Goal: Information Seeking & Learning: Learn about a topic

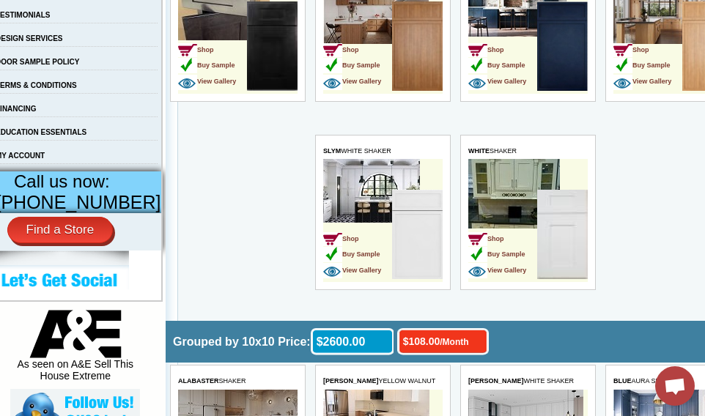
scroll to position [480, 14]
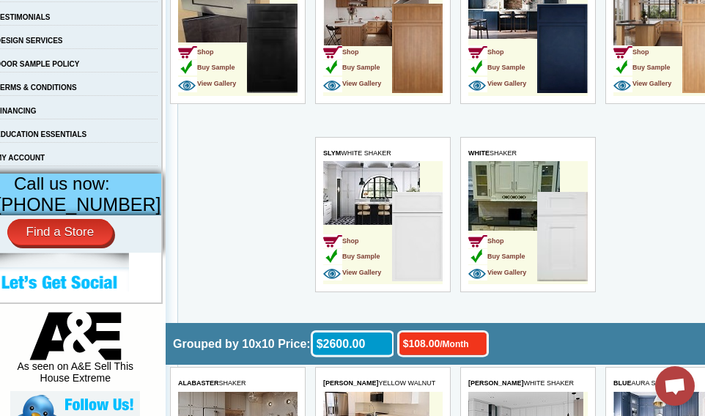
click at [410, 243] on img at bounding box center [416, 236] width 51 height 89
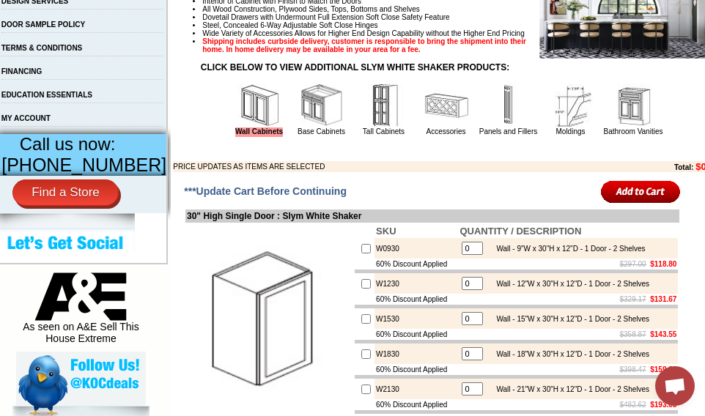
scroll to position [523, 0]
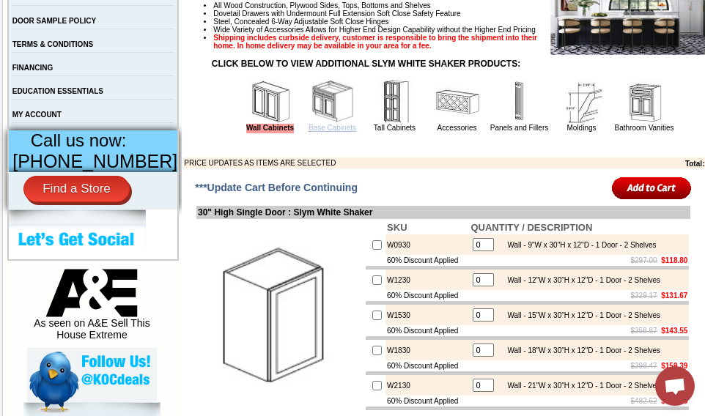
click at [309, 132] on link "Base Cabinets" at bounding box center [333, 128] width 48 height 8
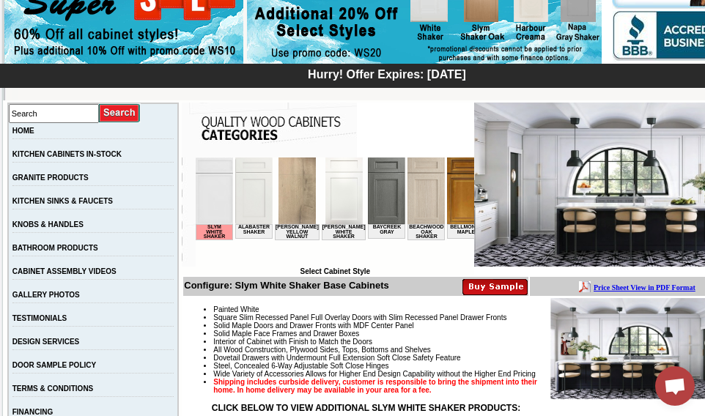
scroll to position [174, 0]
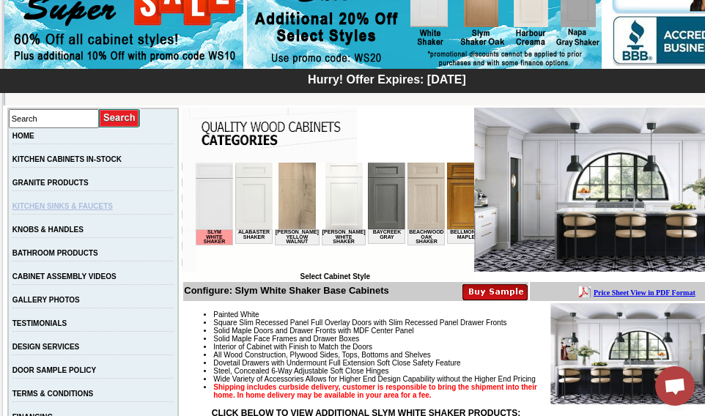
click at [58, 210] on link "KITCHEN SINKS & FAUCETS" at bounding box center [62, 206] width 100 height 8
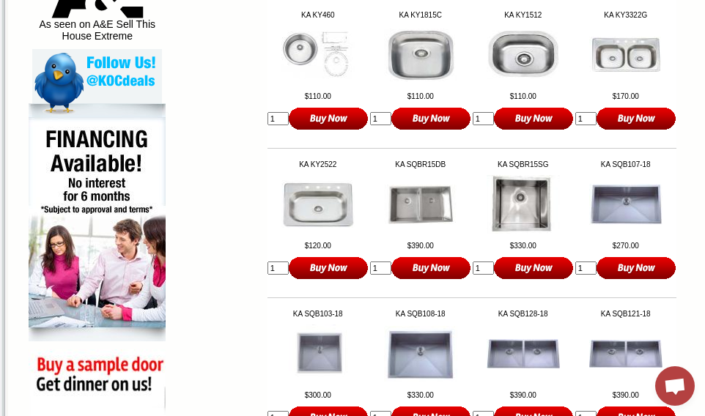
scroll to position [836, 0]
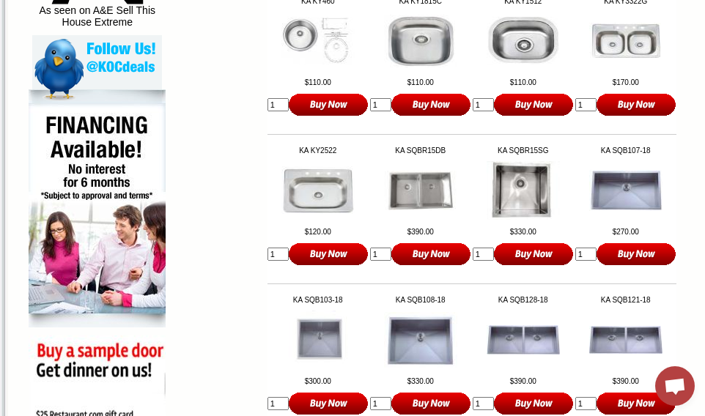
click at [303, 215] on img at bounding box center [317, 190] width 73 height 48
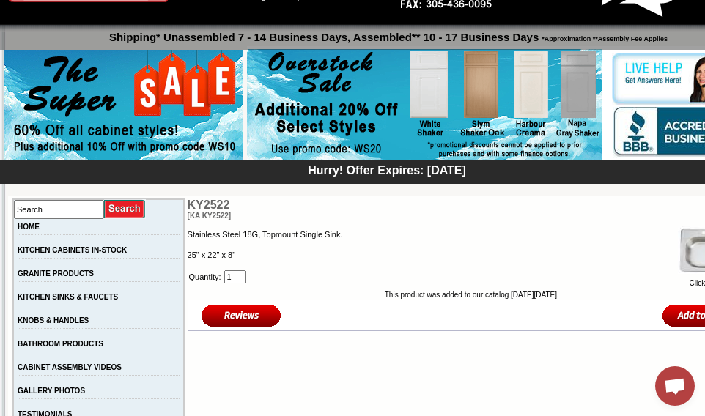
scroll to position [82, 0]
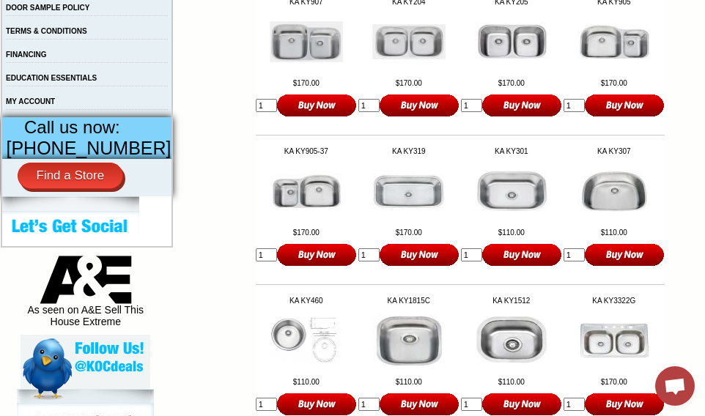
scroll to position [564, 12]
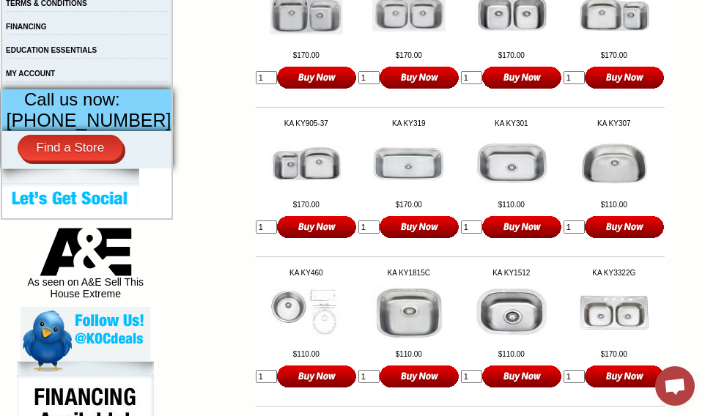
click at [512, 179] on img at bounding box center [511, 163] width 73 height 43
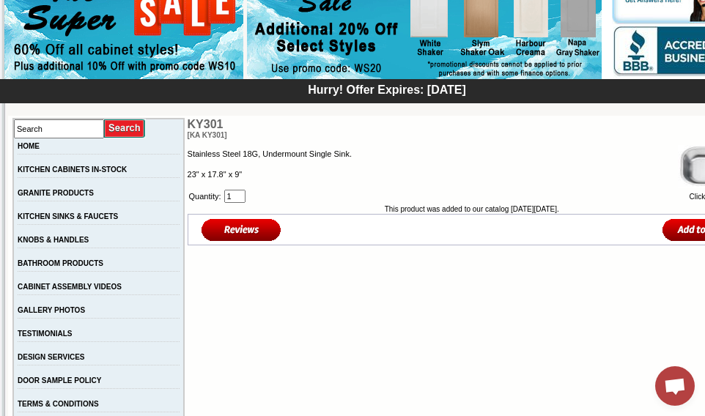
scroll to position [136, 0]
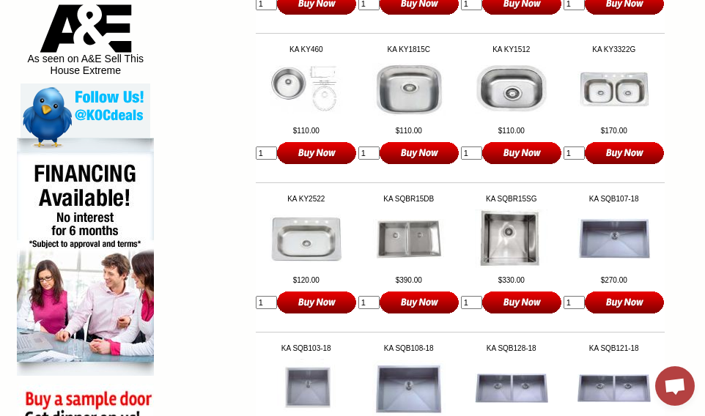
scroll to position [786, 10]
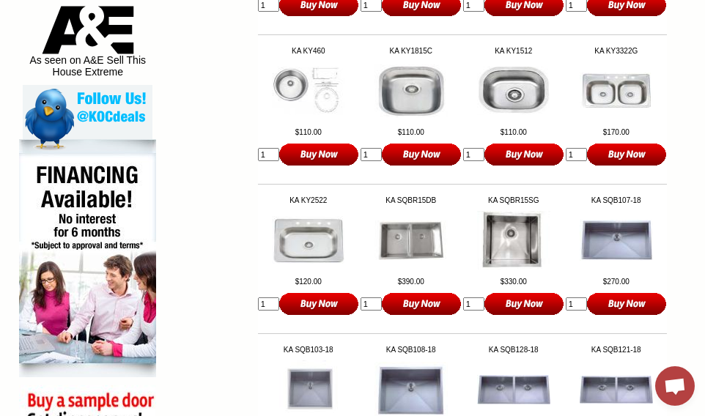
click at [400, 117] on img at bounding box center [410, 90] width 73 height 53
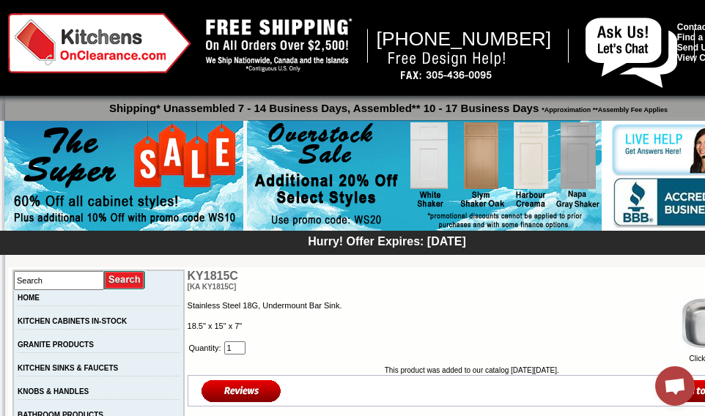
scroll to position [10, 0]
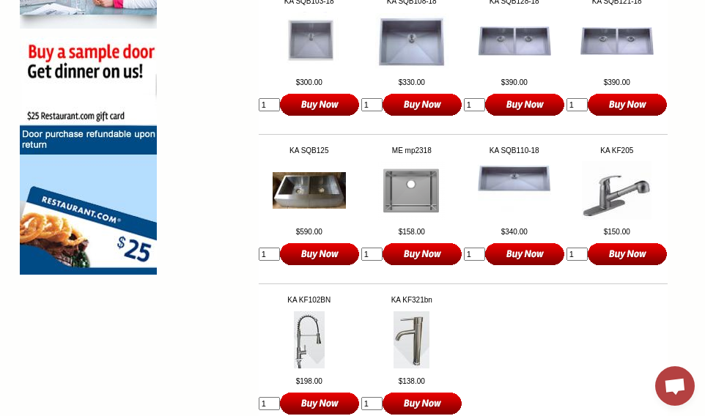
scroll to position [1132, 9]
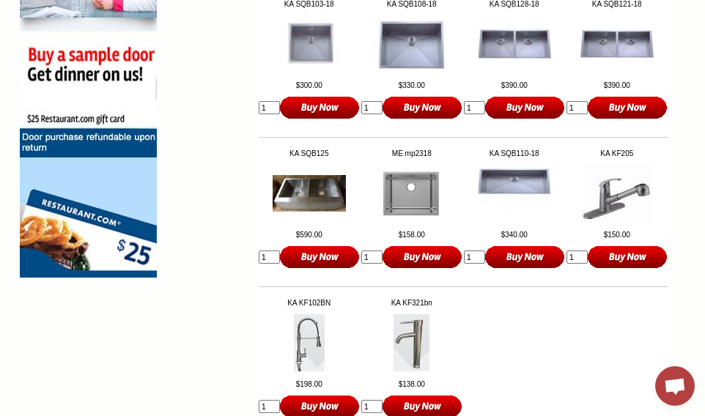
click at [394, 223] on img at bounding box center [411, 193] width 67 height 59
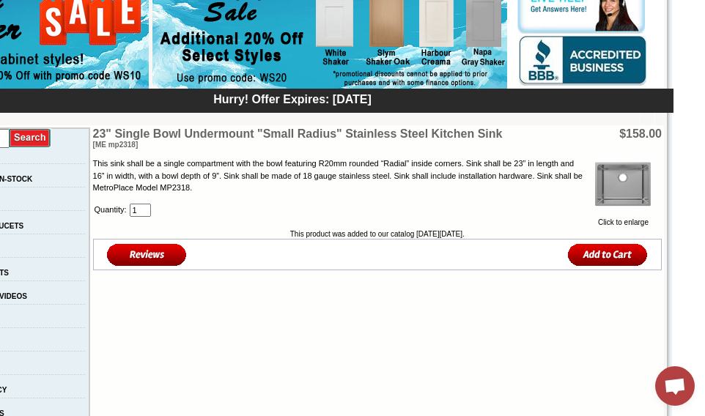
scroll to position [154, 95]
click at [616, 198] on img at bounding box center [623, 184] width 67 height 59
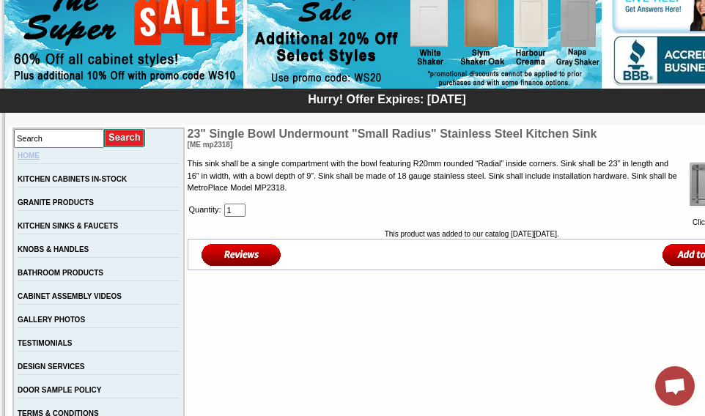
click at [40, 156] on link "HOME" at bounding box center [29, 156] width 22 height 8
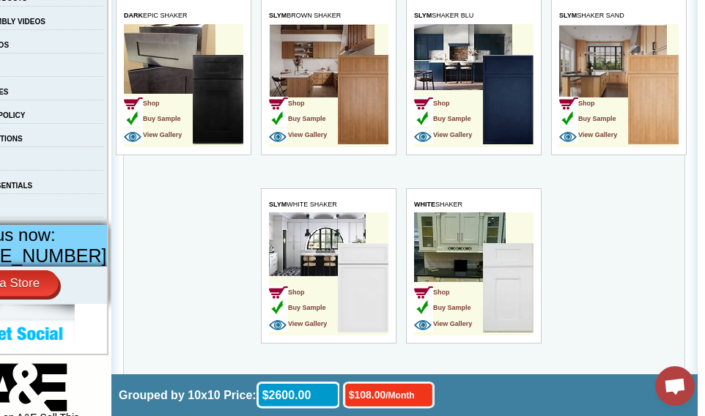
scroll to position [432, 68]
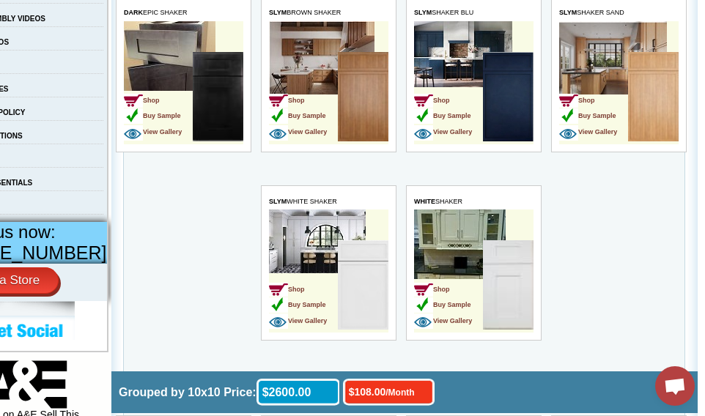
click at [307, 257] on td "Shop Buy Sample View Gallery" at bounding box center [302, 286] width 69 height 92
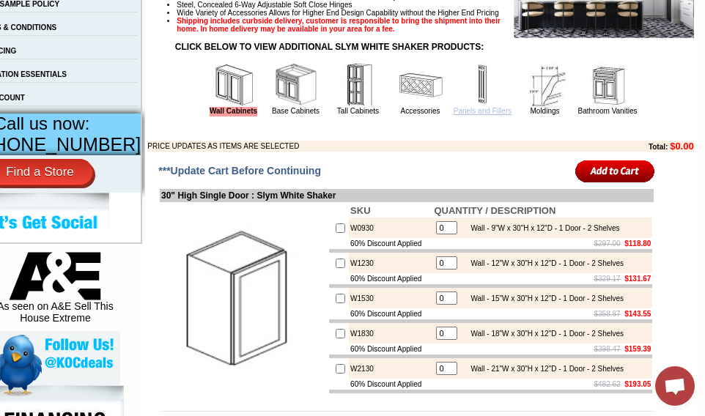
scroll to position [550, 37]
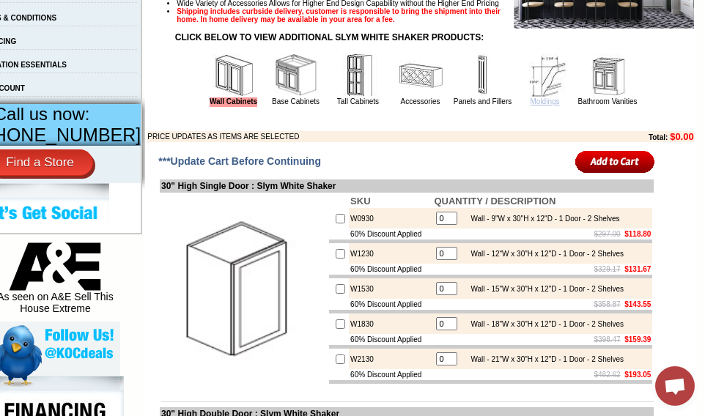
click at [536, 106] on link "Moldings" at bounding box center [544, 101] width 29 height 8
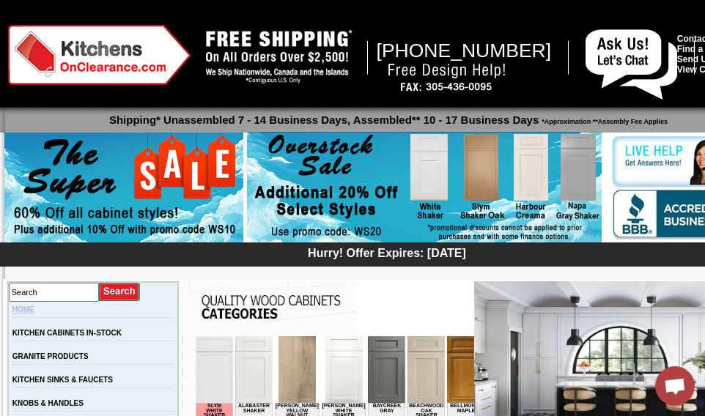
click at [34, 310] on link "HOME" at bounding box center [23, 310] width 22 height 8
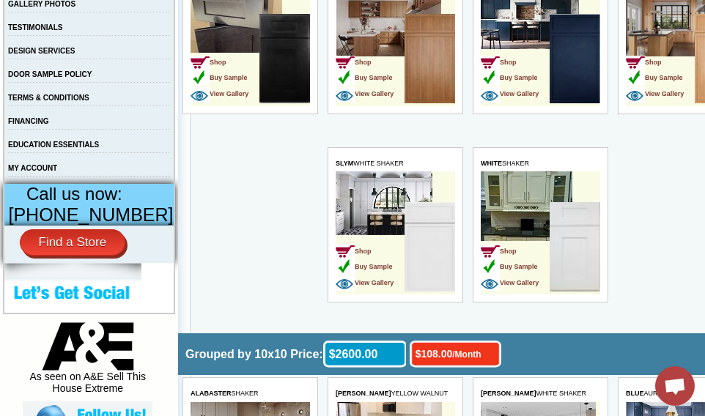
scroll to position [475, 1]
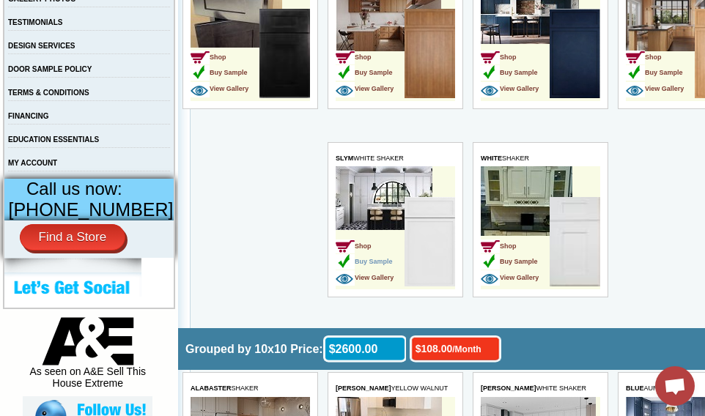
click at [356, 265] on span "Buy Sample" at bounding box center [363, 261] width 57 height 7
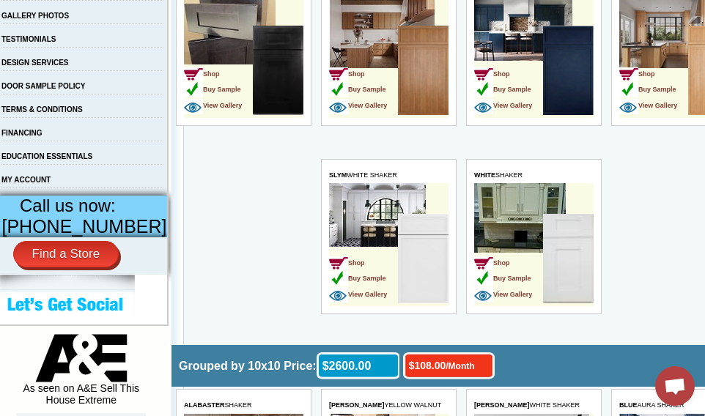
scroll to position [471, 8]
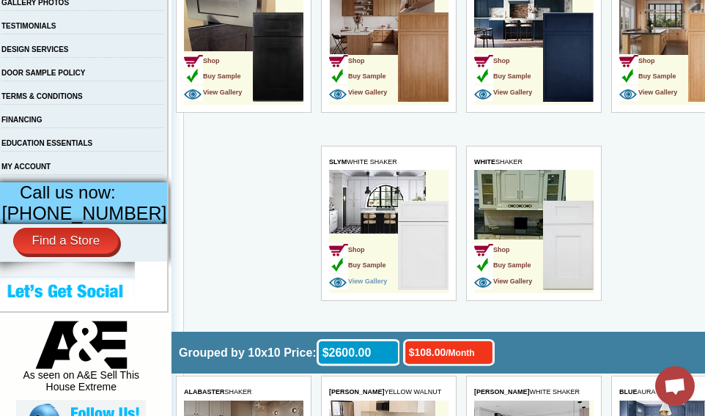
click at [341, 285] on span "View Gallery" at bounding box center [357, 281] width 58 height 7
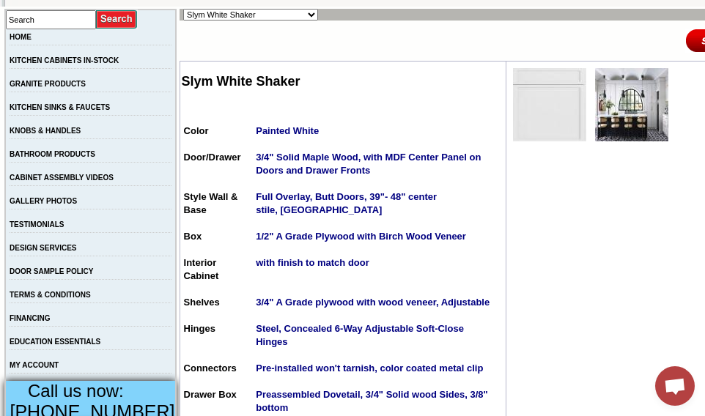
scroll to position [256, 0]
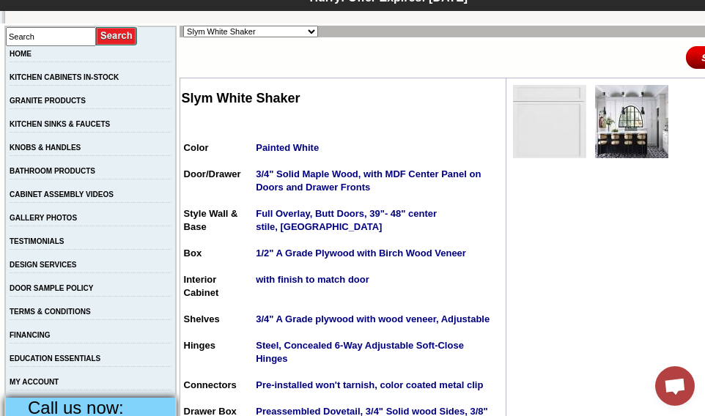
click at [613, 126] on img at bounding box center [631, 121] width 73 height 73
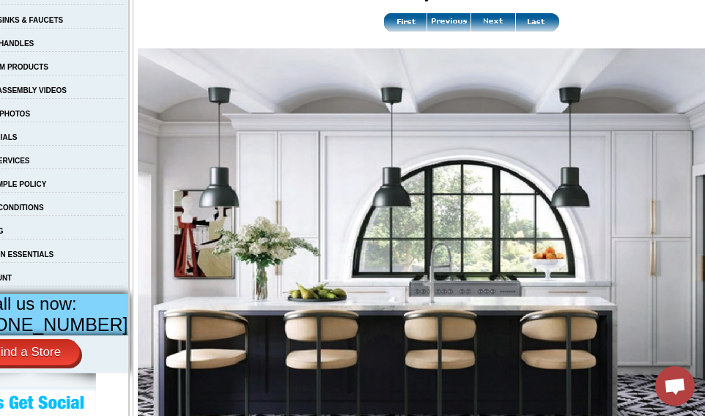
scroll to position [350, 50]
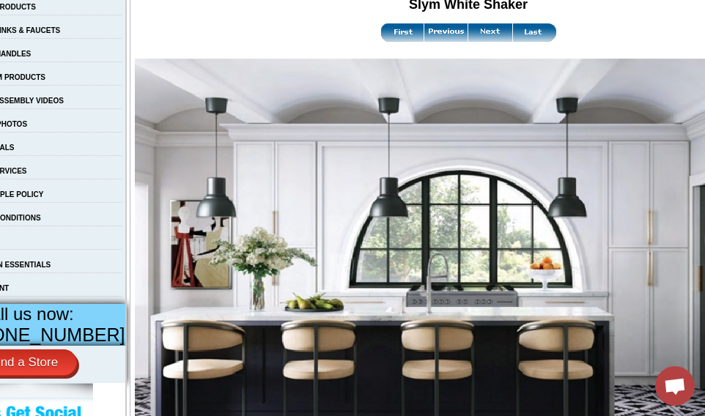
click at [468, 38] on img at bounding box center [490, 32] width 44 height 18
click at [468, 42] on img at bounding box center [490, 32] width 44 height 18
click at [512, 40] on img at bounding box center [534, 32] width 44 height 18
click at [380, 35] on img at bounding box center [402, 32] width 44 height 18
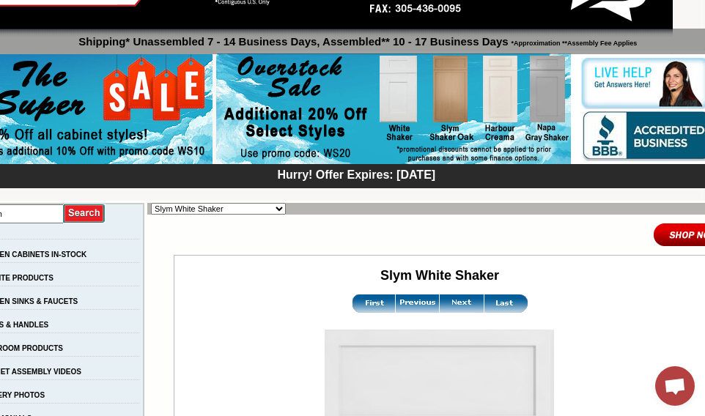
scroll to position [78, 62]
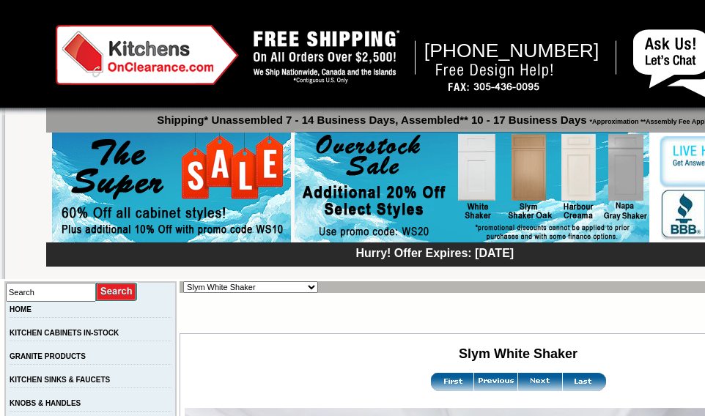
scroll to position [350, 50]
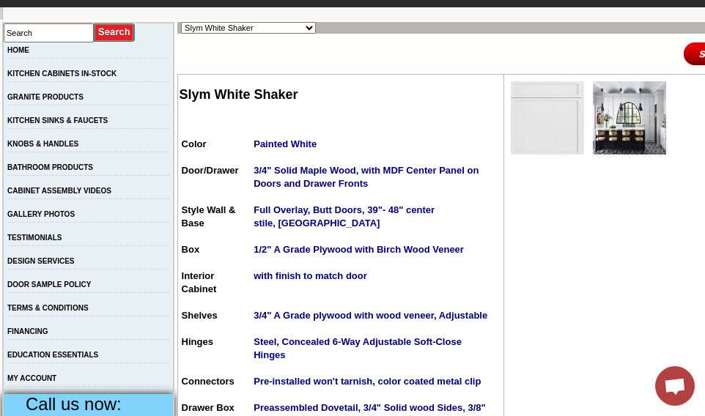
scroll to position [272, 2]
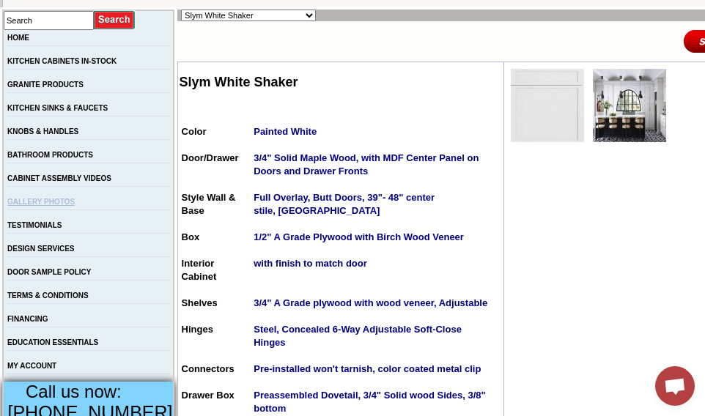
click at [64, 206] on link "GALLERY PHOTOS" at bounding box center [40, 202] width 67 height 8
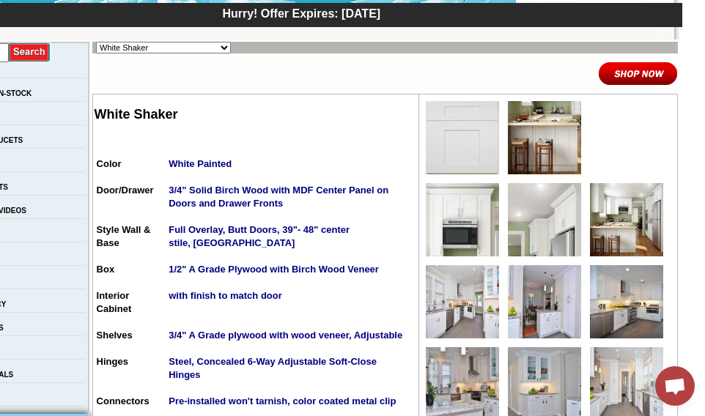
scroll to position [237, 88]
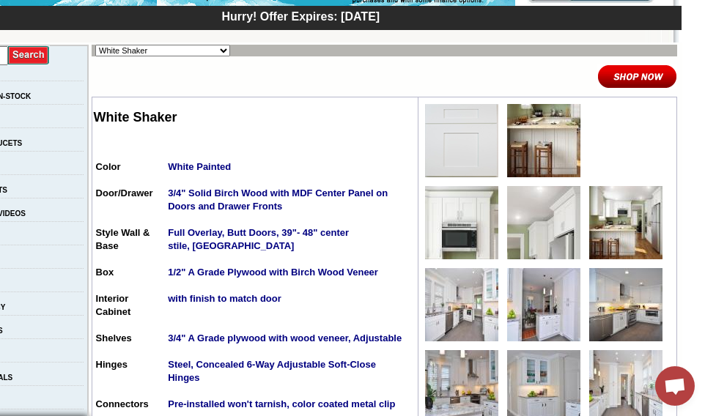
click at [462, 152] on img at bounding box center [461, 140] width 73 height 73
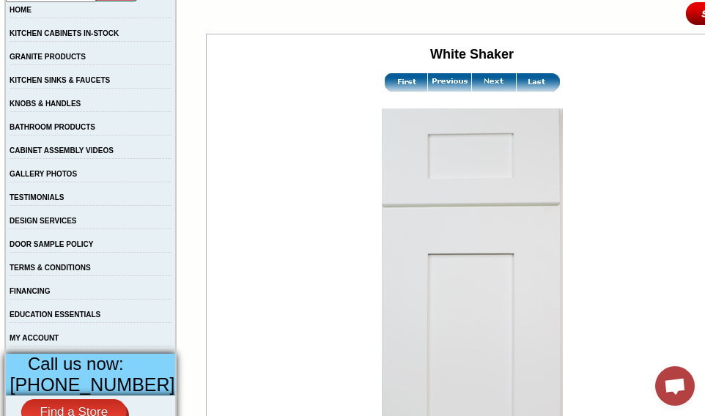
scroll to position [303, 0]
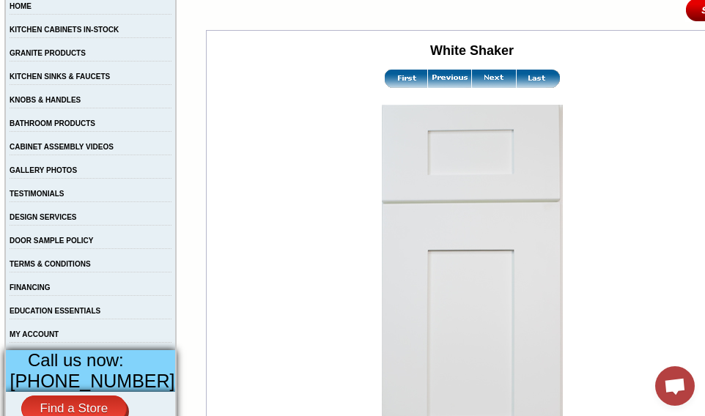
click at [481, 84] on img at bounding box center [494, 79] width 44 height 18
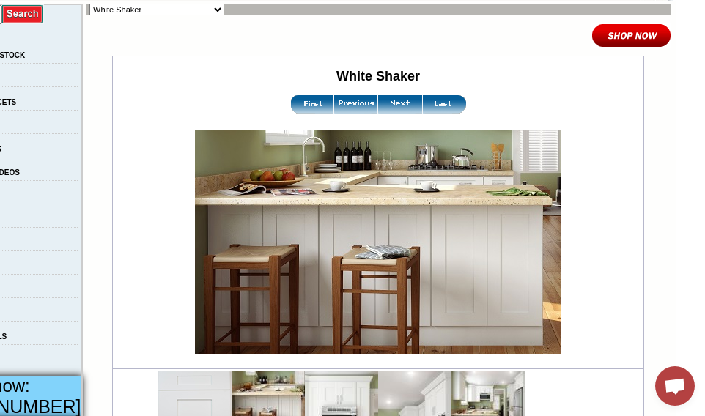
scroll to position [312, 95]
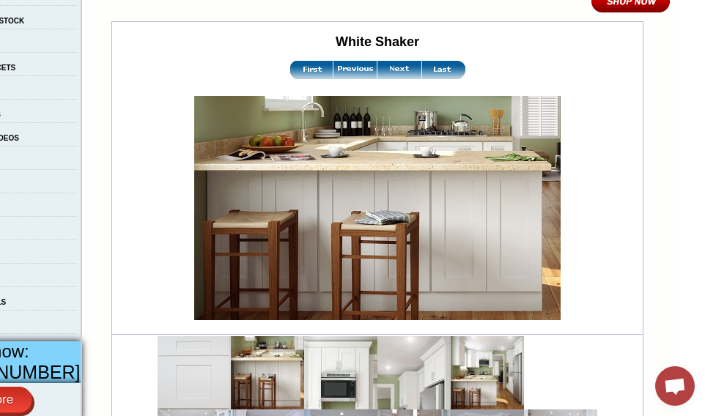
click at [386, 76] on img at bounding box center [399, 70] width 44 height 18
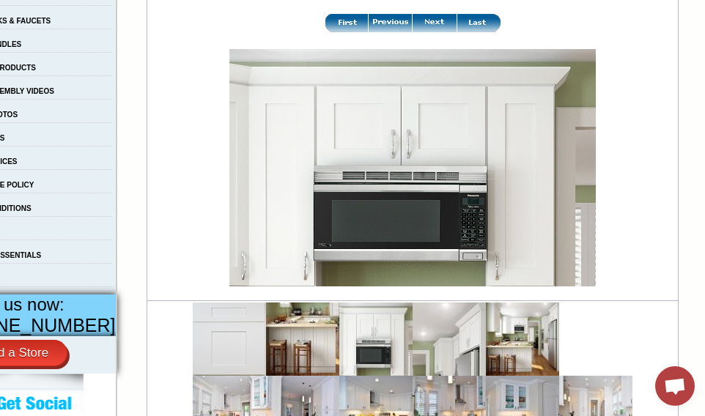
scroll to position [359, 62]
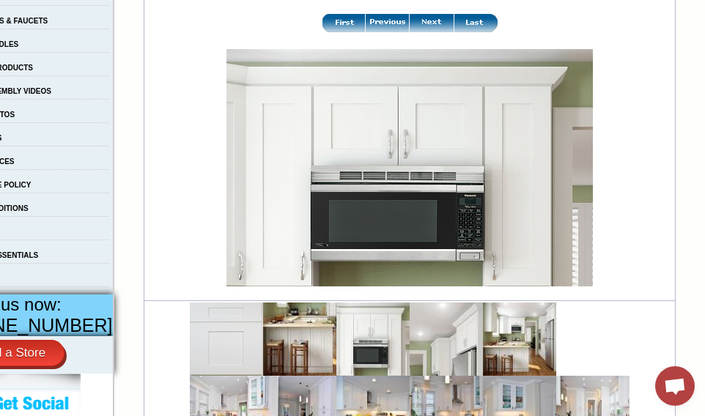
click at [422, 27] on img at bounding box center [432, 23] width 44 height 18
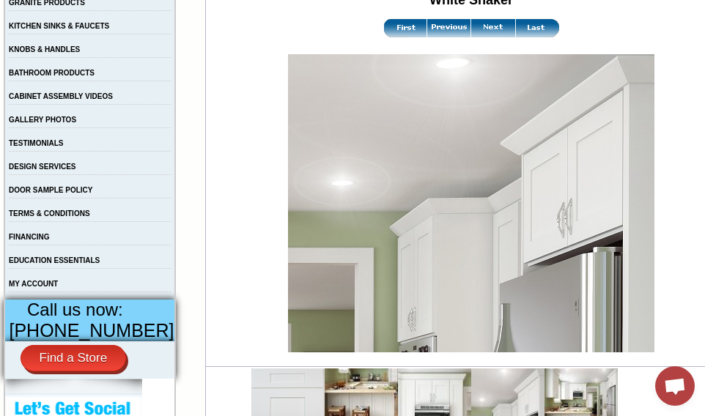
scroll to position [356, 1]
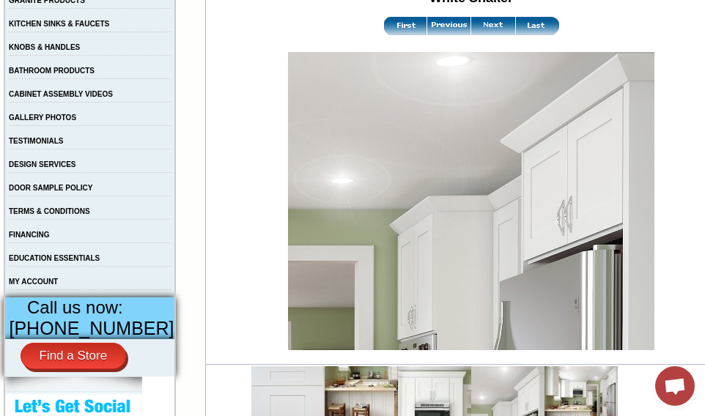
click at [478, 31] on img at bounding box center [493, 26] width 44 height 18
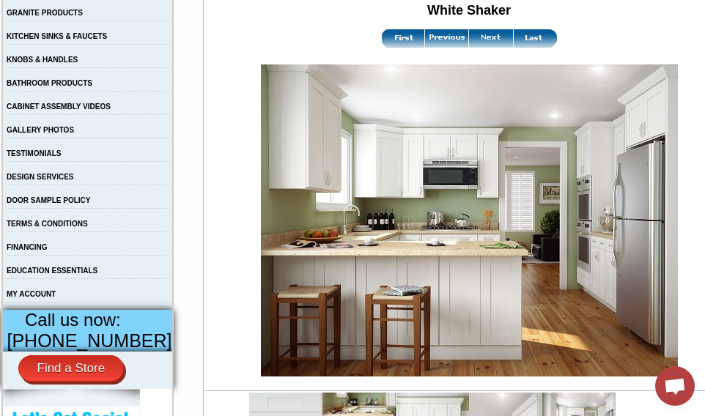
scroll to position [321, 3]
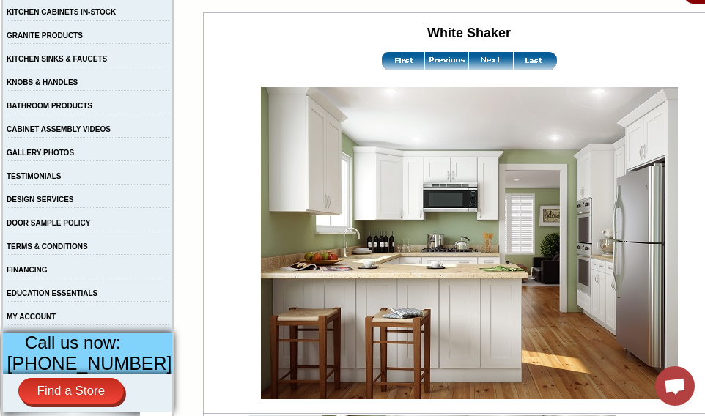
click at [480, 63] on img at bounding box center [491, 61] width 44 height 18
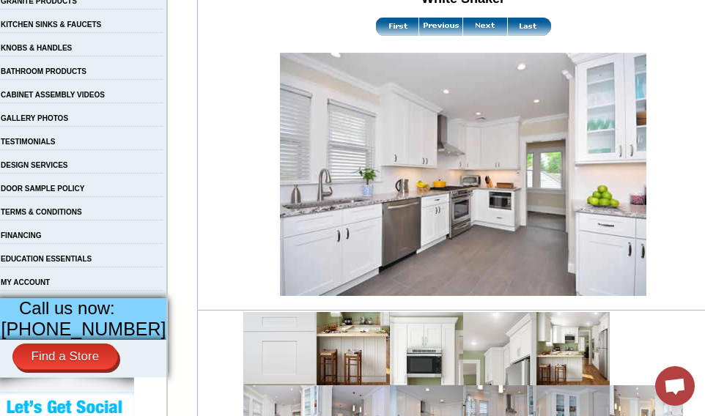
scroll to position [334, 4]
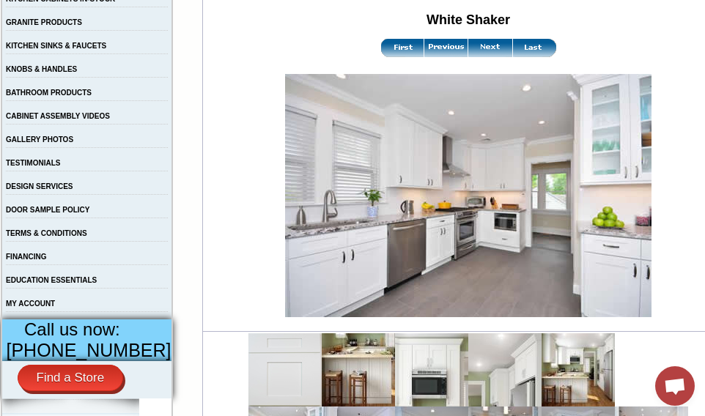
click at [476, 53] on img at bounding box center [490, 48] width 44 height 18
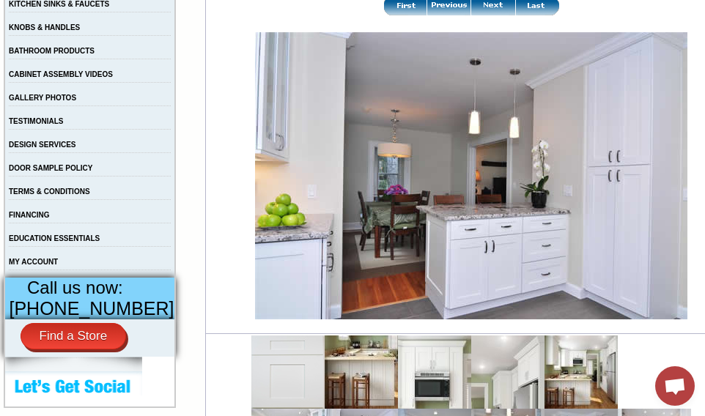
scroll to position [377, 1]
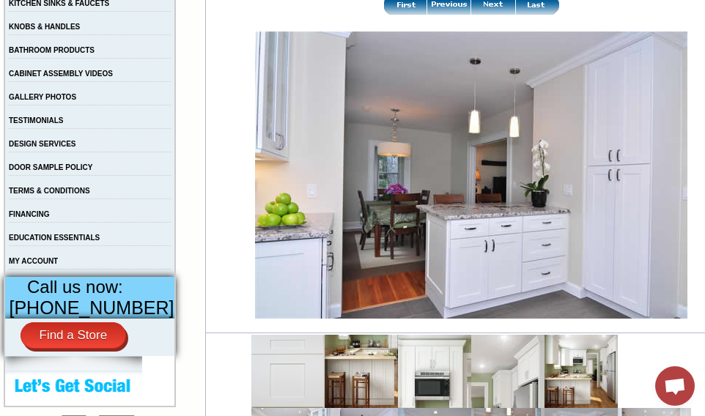
click at [484, 15] on img at bounding box center [493, 5] width 44 height 18
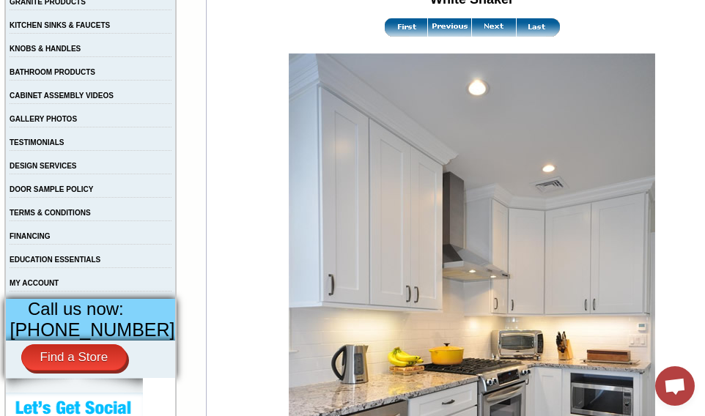
scroll to position [353, 0]
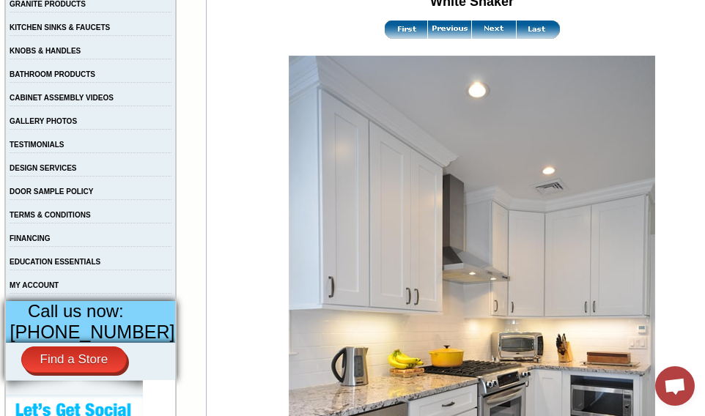
click at [483, 31] on img at bounding box center [494, 30] width 44 height 18
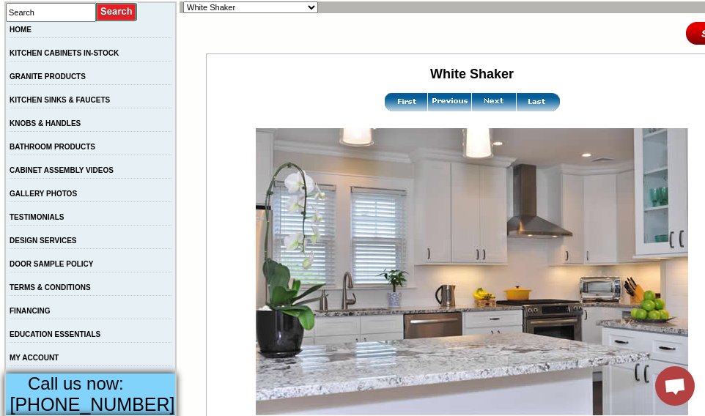
scroll to position [276, 0]
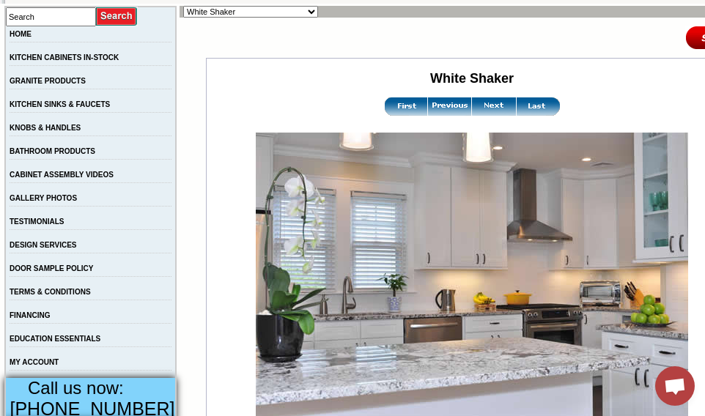
click at [476, 114] on img at bounding box center [494, 106] width 44 height 18
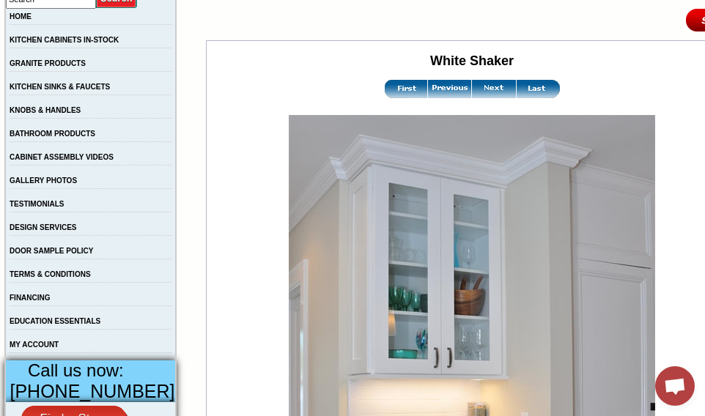
scroll to position [283, 0]
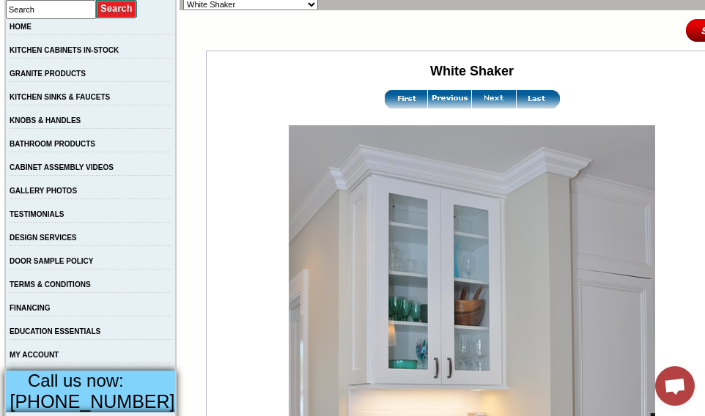
click at [481, 108] on img at bounding box center [494, 99] width 44 height 18
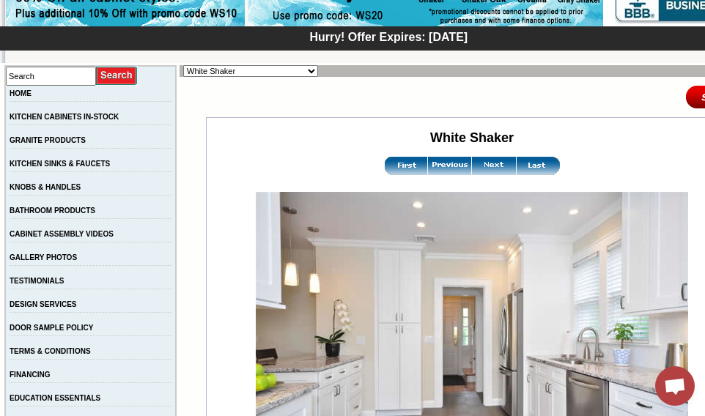
scroll to position [215, 0]
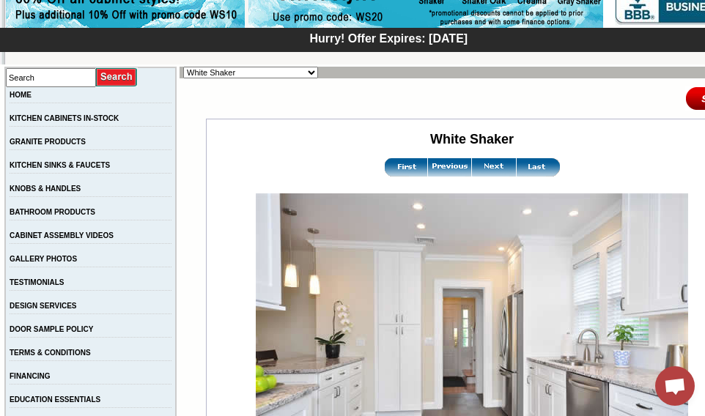
click at [479, 176] on img at bounding box center [494, 167] width 44 height 18
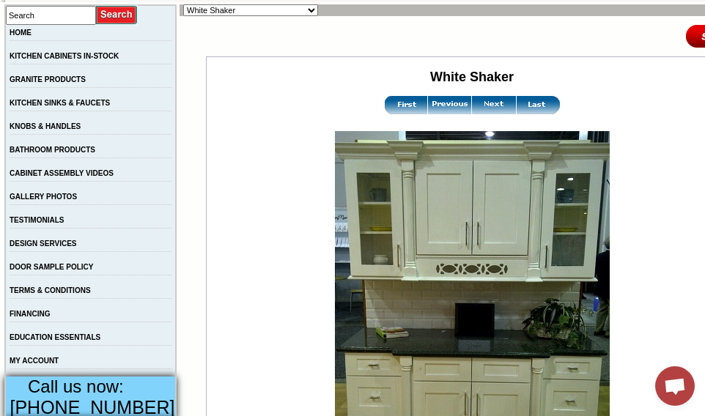
scroll to position [263, 0]
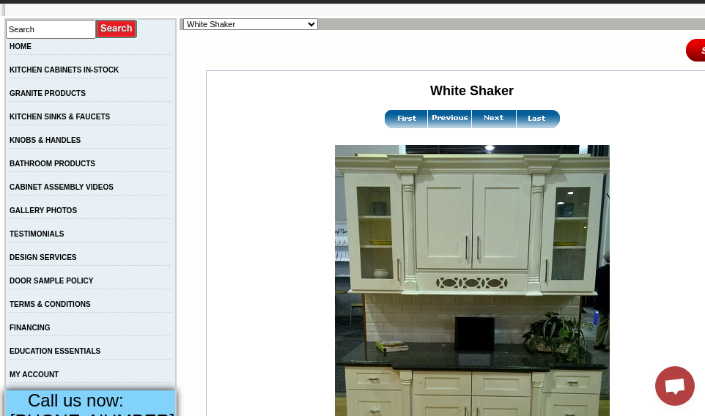
click at [481, 128] on img at bounding box center [494, 119] width 44 height 18
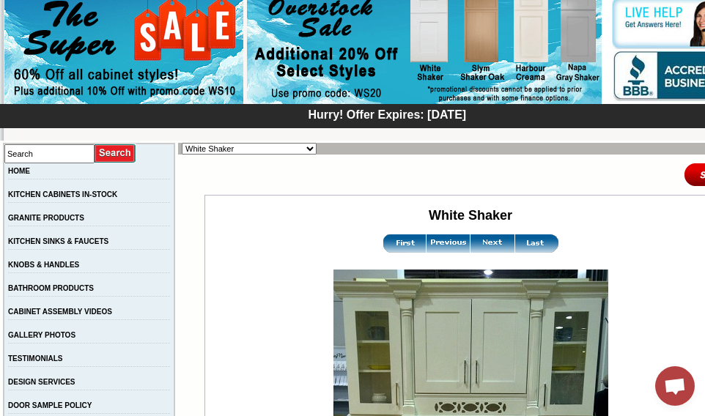
scroll to position [130, 0]
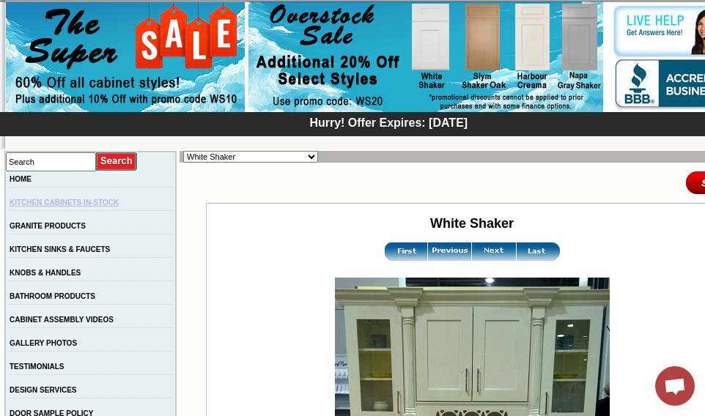
click at [98, 207] on link "KITCHEN CABINETS IN-STOCK" at bounding box center [64, 203] width 109 height 8
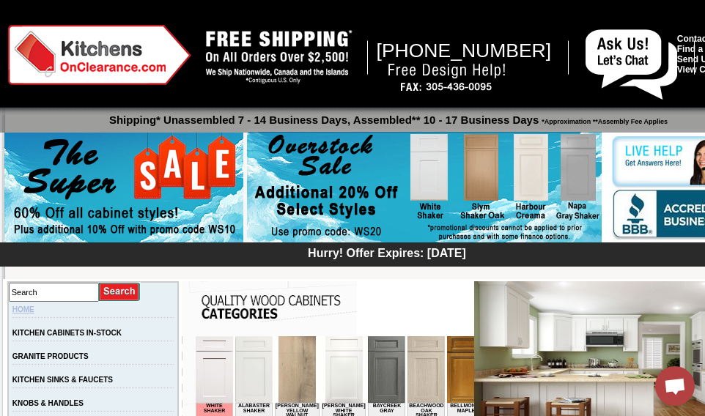
click at [34, 311] on link "HOME" at bounding box center [23, 310] width 22 height 8
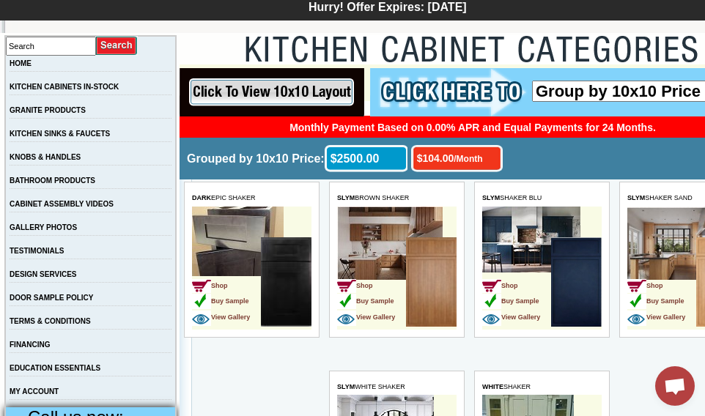
scroll to position [247, 0]
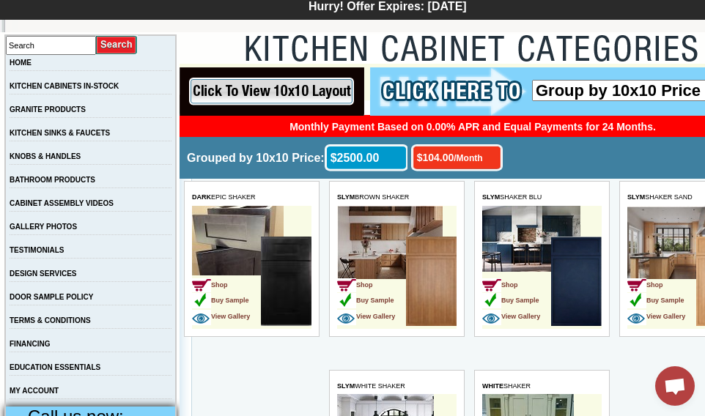
click at [262, 91] on input "image" at bounding box center [271, 91] width 185 height 48
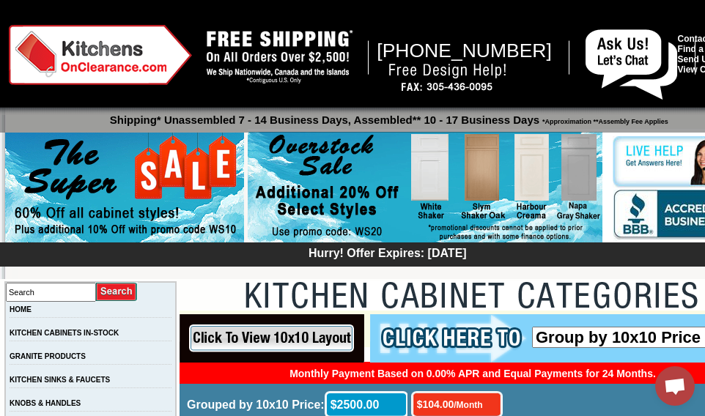
scroll to position [0, 0]
